Goal: Check status: Verify the current state of an ongoing process or item

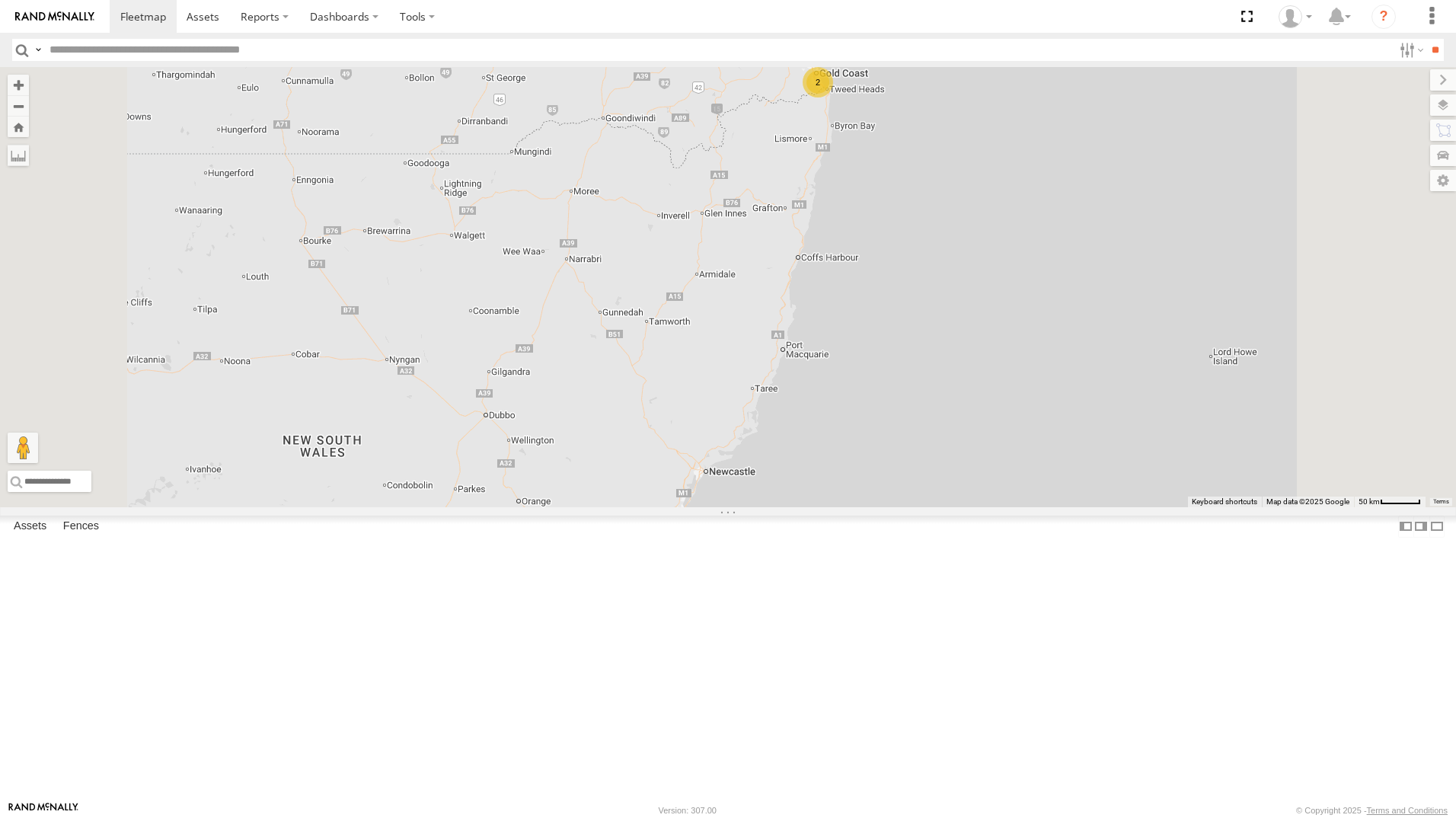
drag, startPoint x: 110, startPoint y: 271, endPoint x: 427, endPoint y: 344, distance: 325.3
click at [0, 0] on div "All Assets" at bounding box center [0, 0] width 0 height 0
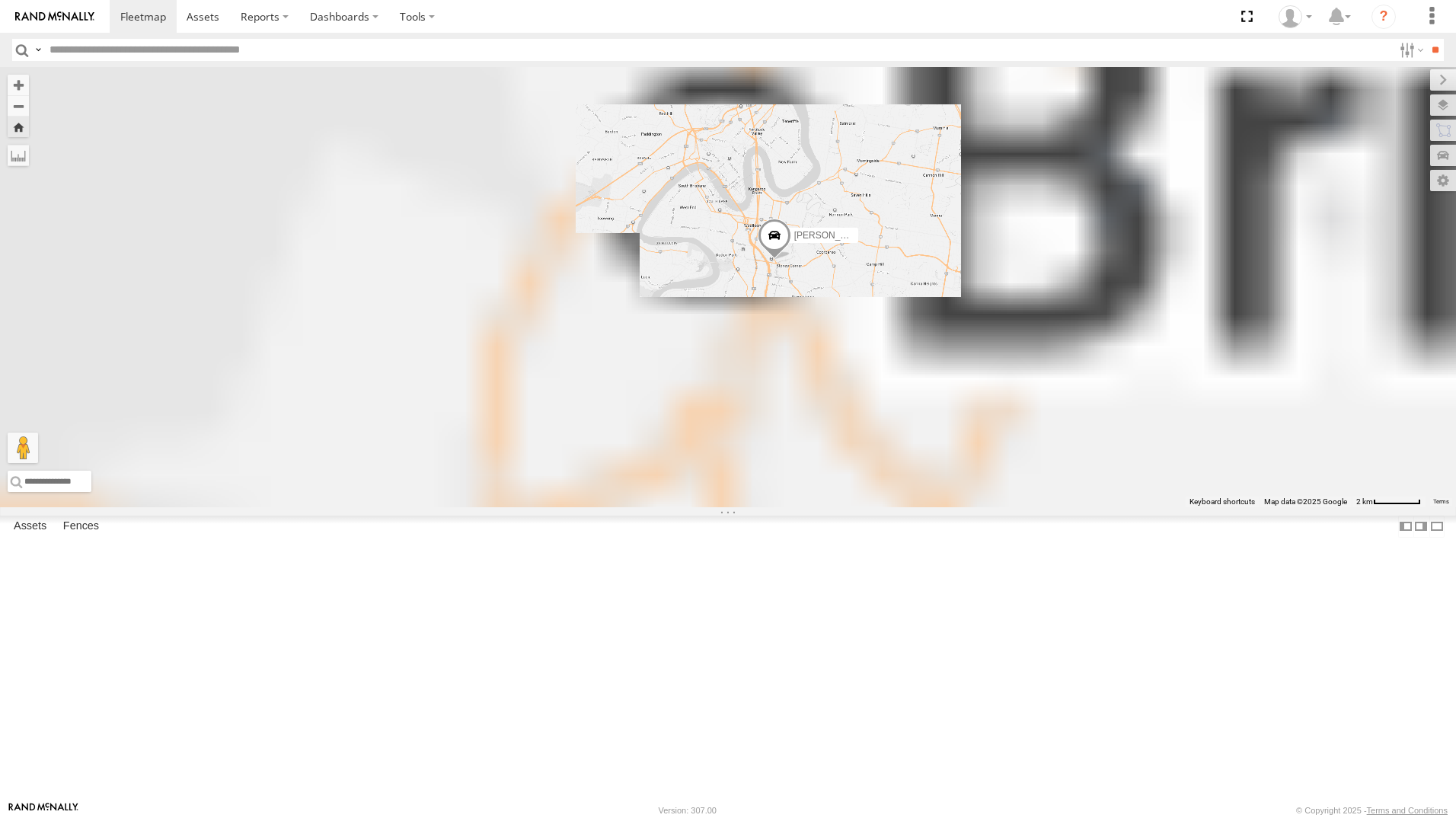
click at [985, 416] on div "[PERSON_NAME]" at bounding box center [728, 287] width 1456 height 440
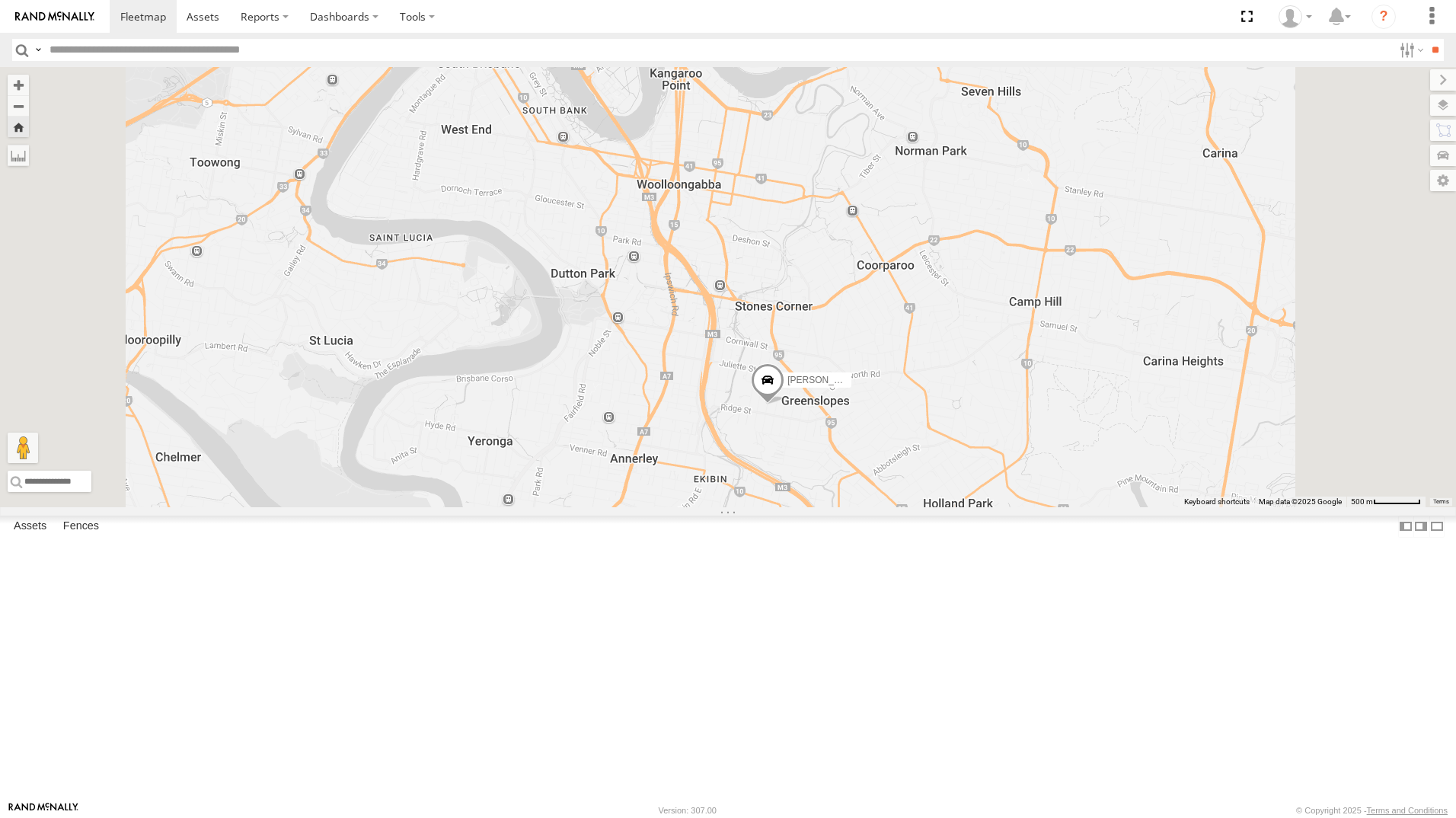
click at [0, 0] on div "All Assets" at bounding box center [0, 0] width 0 height 0
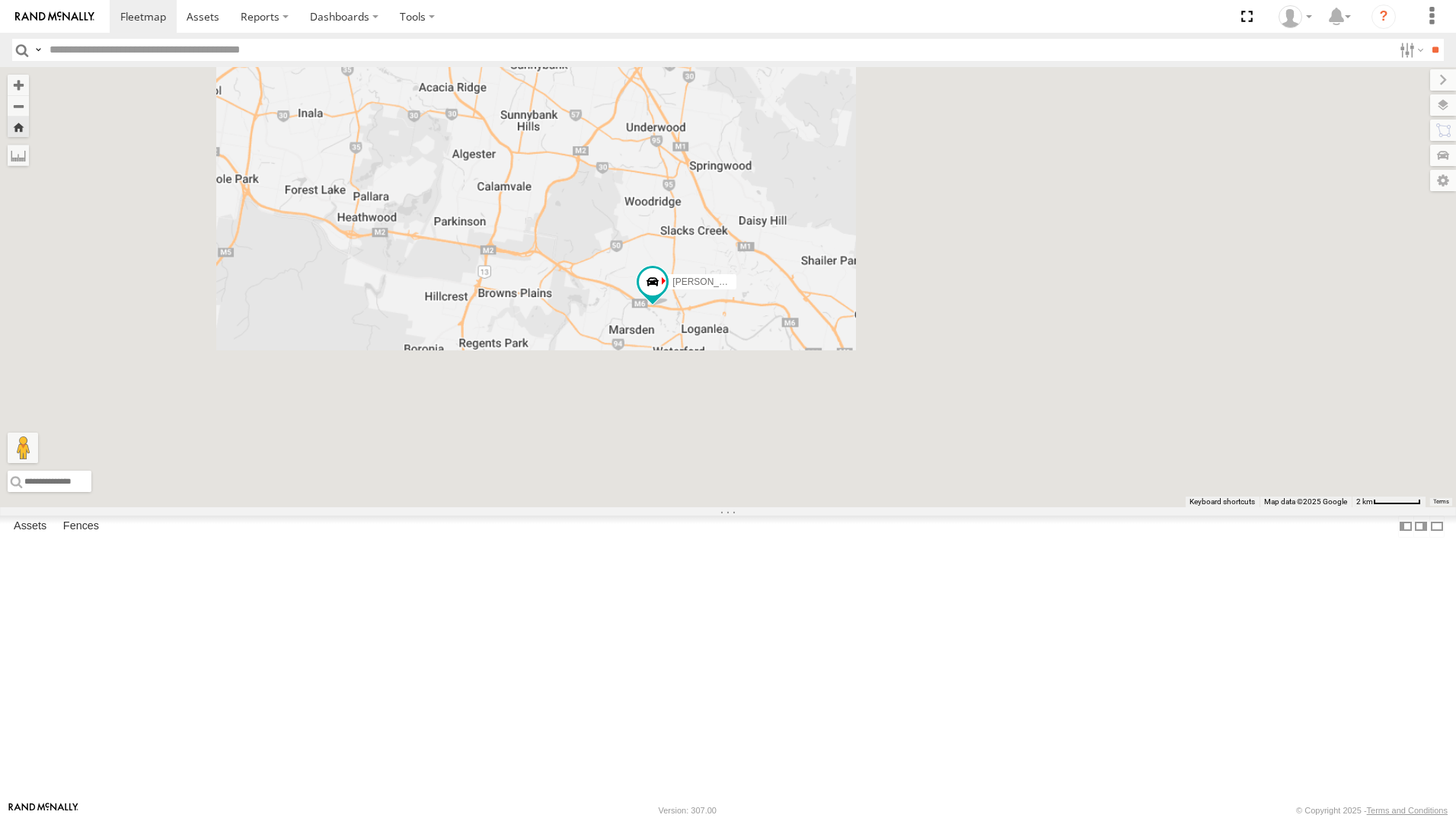
drag, startPoint x: 1062, startPoint y: 496, endPoint x: 962, endPoint y: 506, distance: 100.5
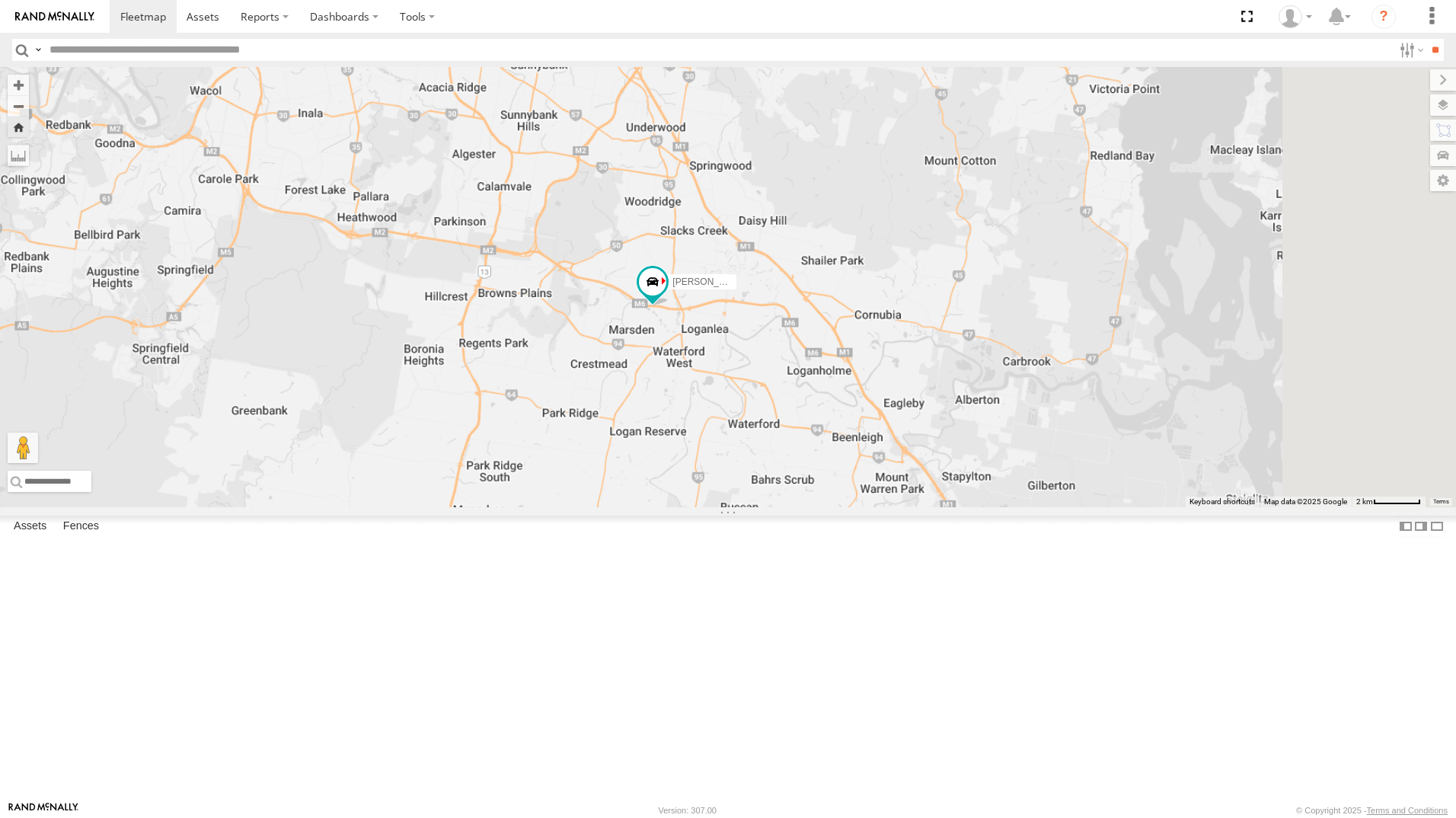
click at [962, 506] on div "[PERSON_NAME] - 347FB3" at bounding box center [728, 287] width 1456 height 440
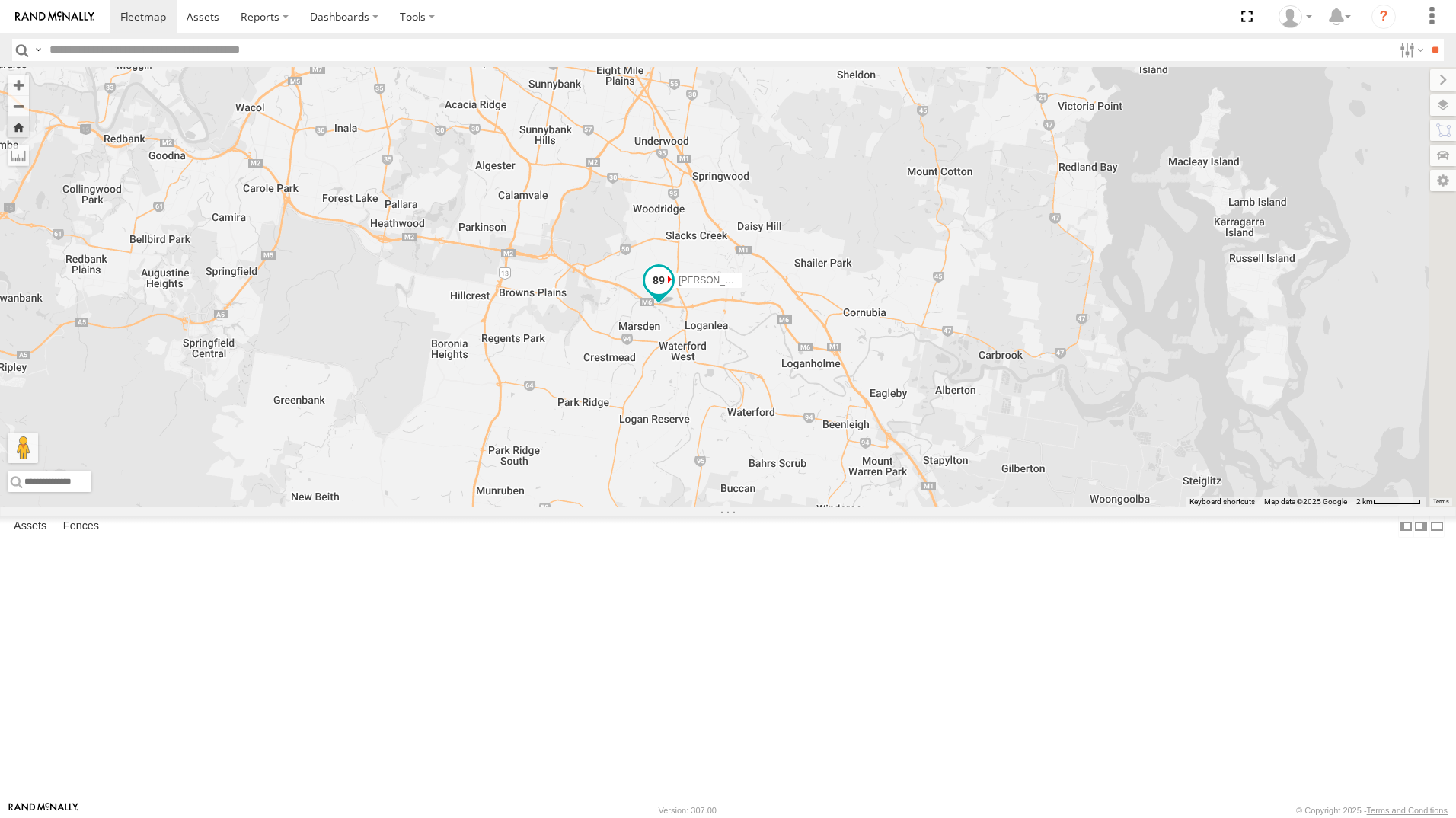
click at [672, 294] on span at bounding box center [658, 280] width 27 height 27
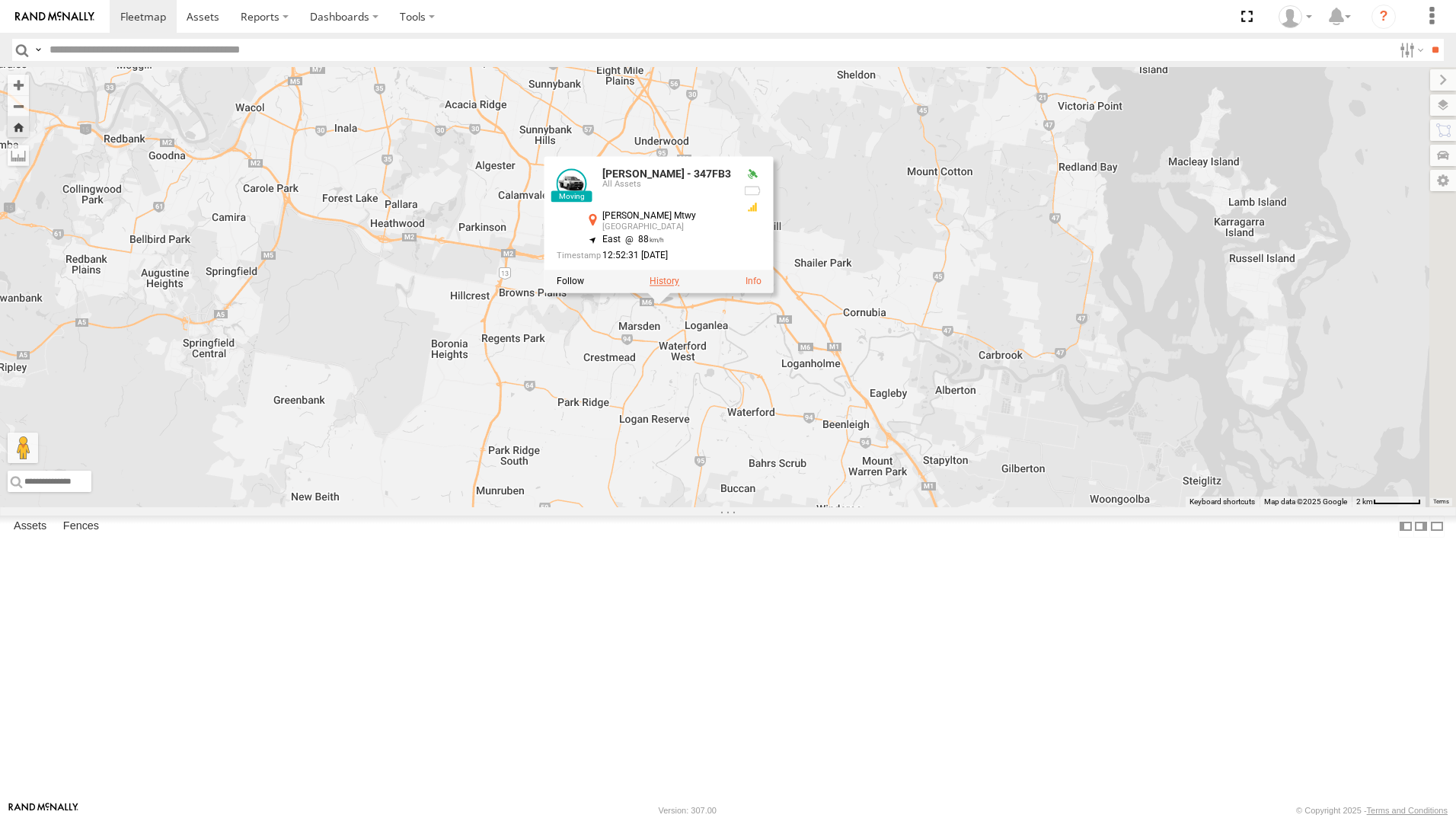
click at [679, 287] on label at bounding box center [664, 282] width 30 height 11
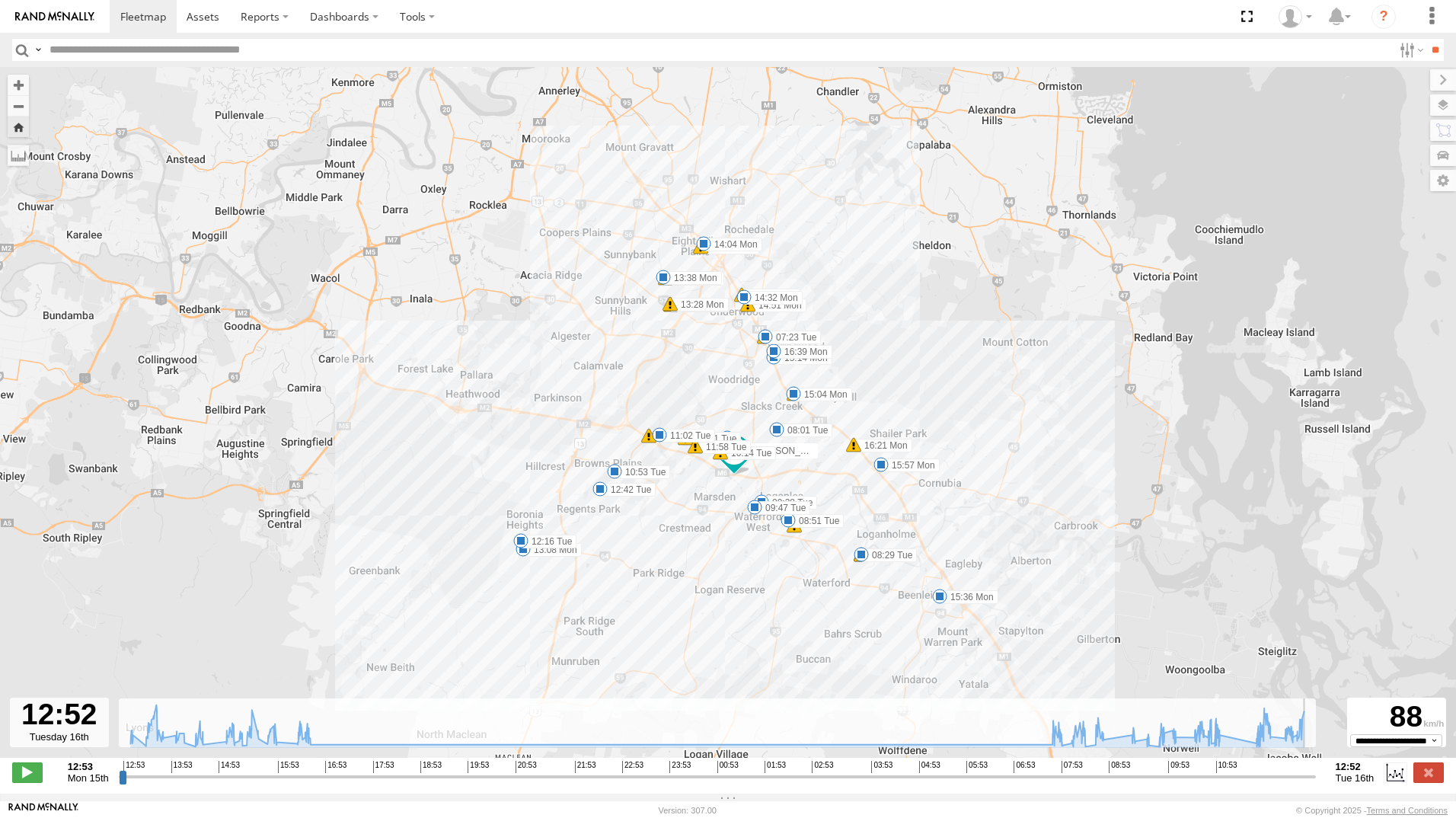
drag, startPoint x: 1306, startPoint y: 785, endPoint x: 1327, endPoint y: 790, distance: 21.6
type input "**********"
click at [1315, 784] on input "range" at bounding box center [717, 777] width 1197 height 14
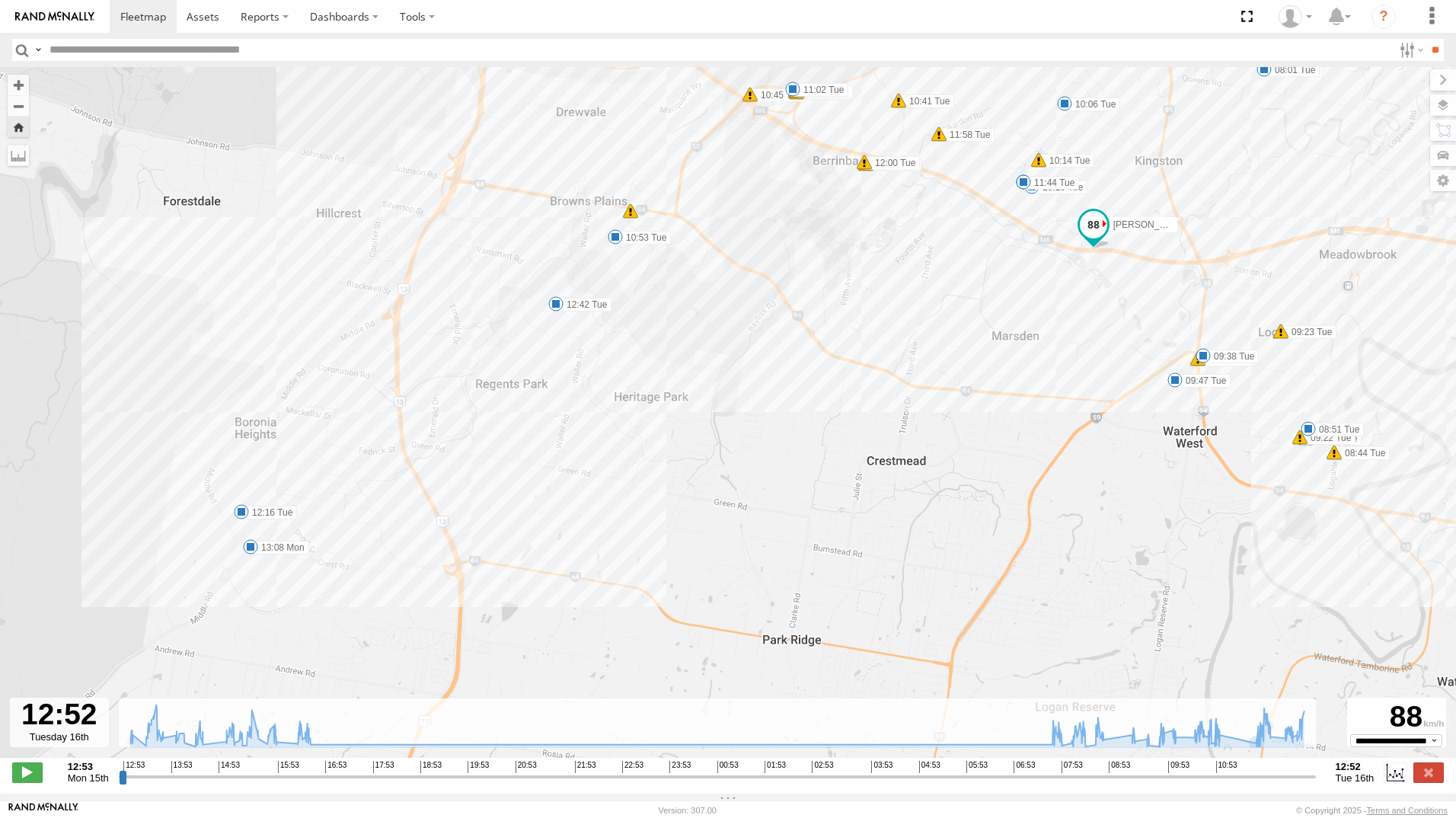
drag, startPoint x: 656, startPoint y: 481, endPoint x: 701, endPoint y: 481, distance: 45.0
click at [701, 481] on div "[PERSON_NAME] - 347FB3 13:08 Mon 13:27 Mon 13:28 Mon 13:33 Mon 13:38 Mon 14:04 …" at bounding box center [728, 420] width 1456 height 707
